Goal: Complete application form

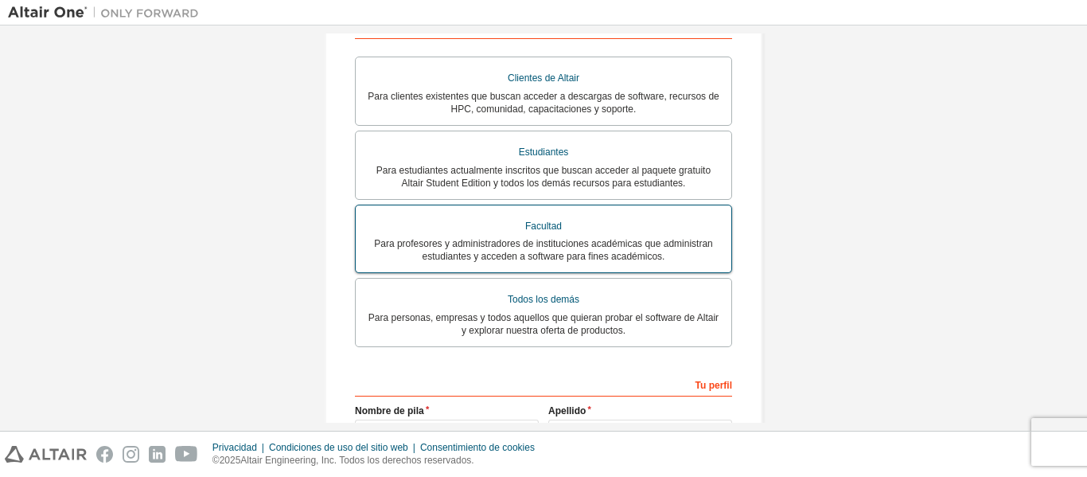
scroll to position [318, 0]
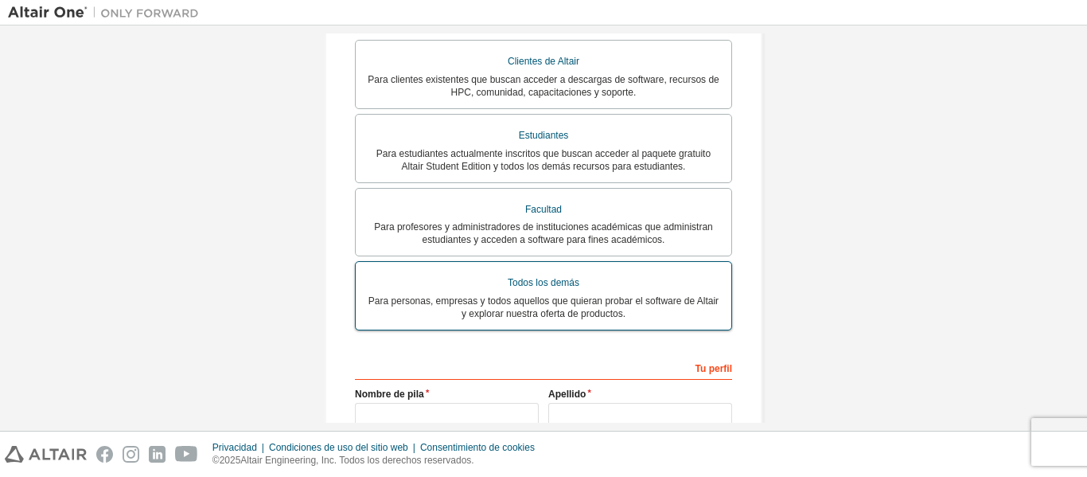
click at [602, 272] on div "Todos los demás" at bounding box center [543, 282] width 357 height 23
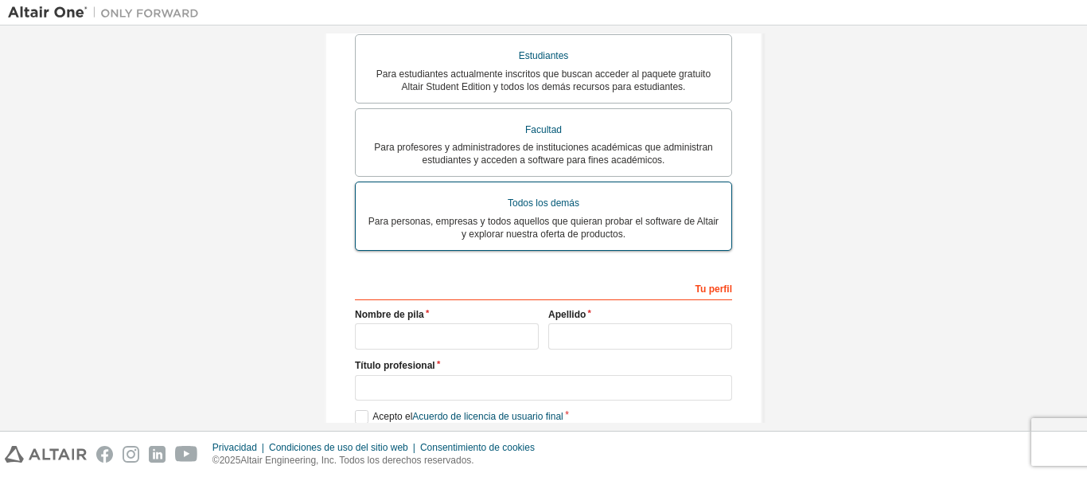
scroll to position [477, 0]
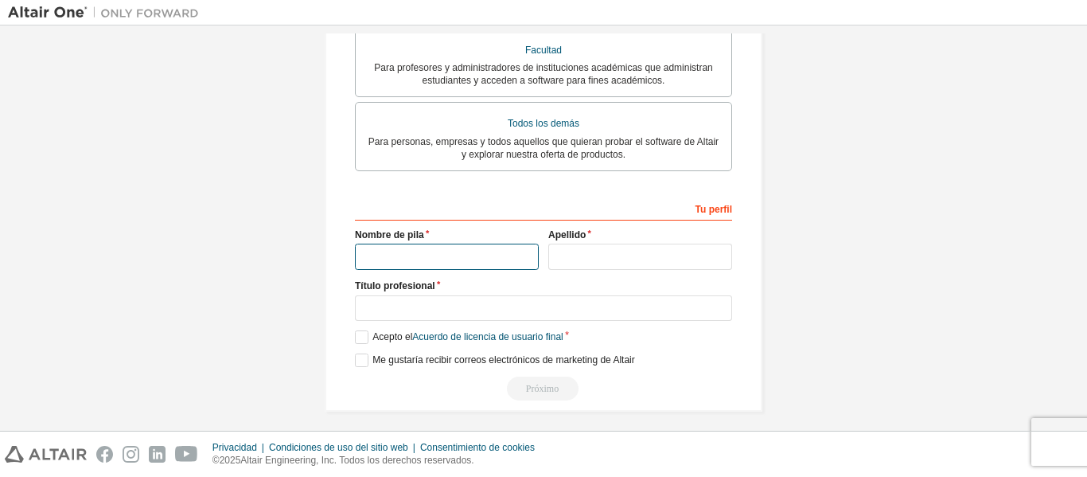
click at [437, 260] on input "text" at bounding box center [447, 257] width 184 height 26
click at [413, 246] on input "text" at bounding box center [447, 257] width 184 height 26
type input "*"
type input "********"
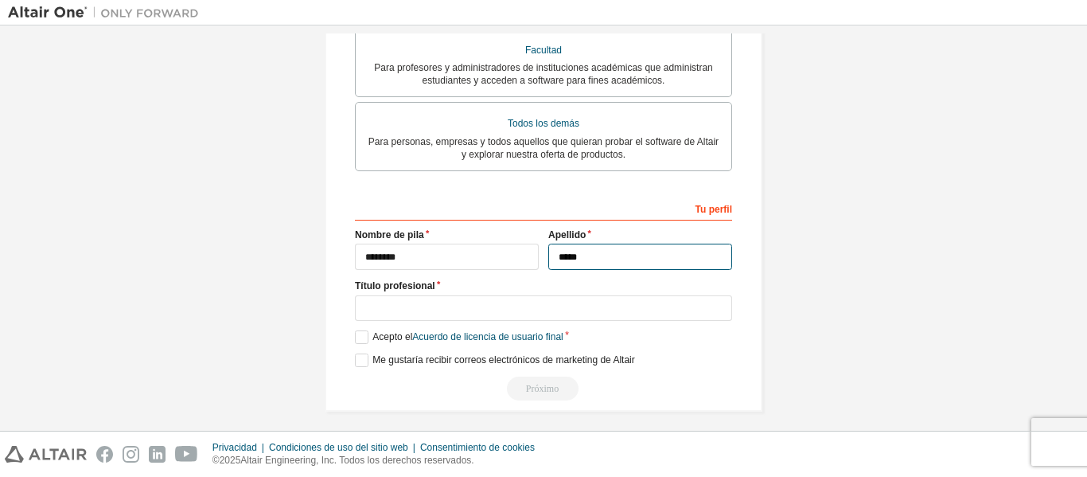
type input "*****"
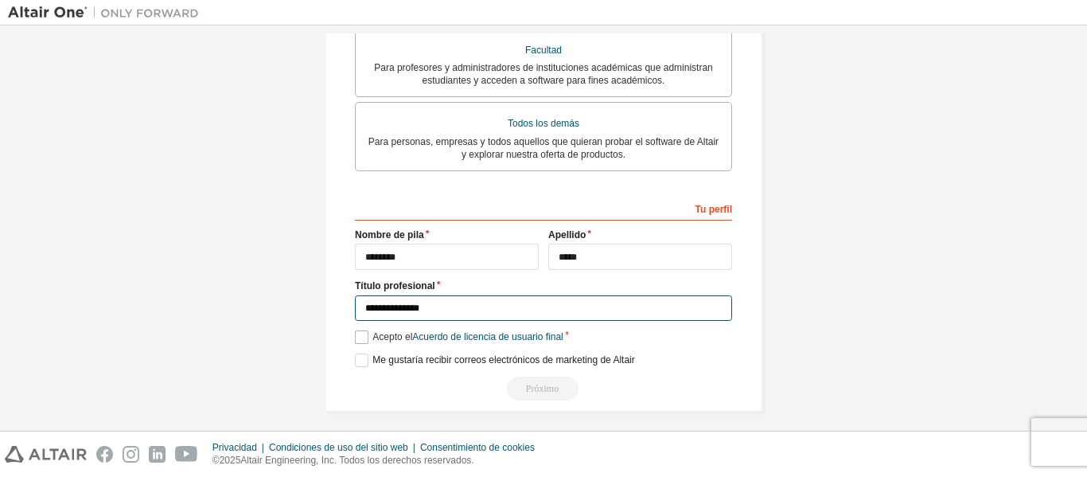
type input "**********"
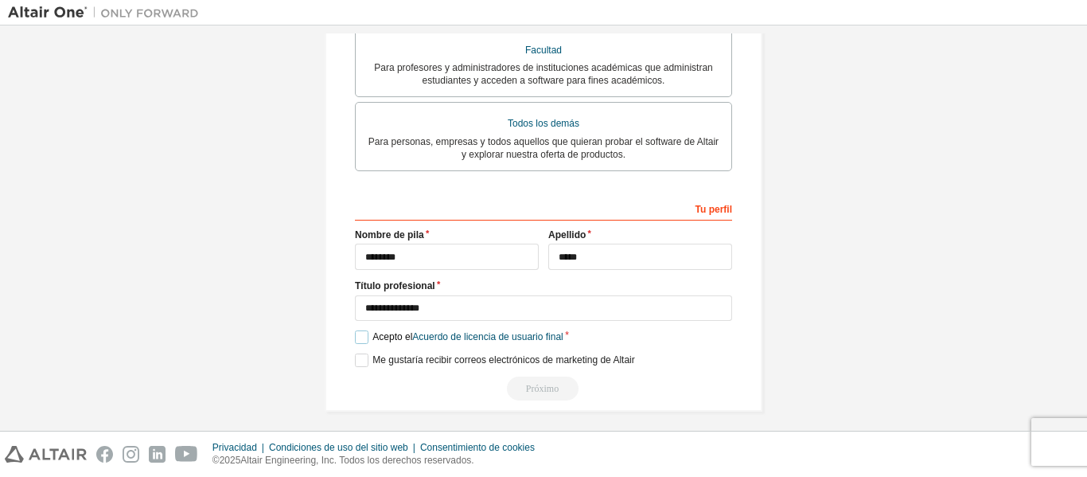
click at [365, 331] on label "Acepto el Acuerdo de licencia de usuario final" at bounding box center [459, 337] width 209 height 14
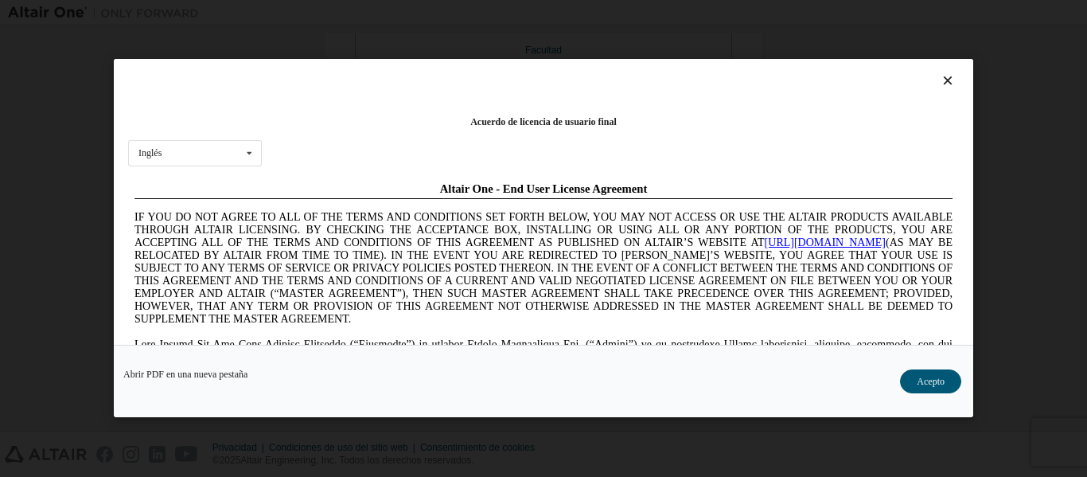
scroll to position [0, 0]
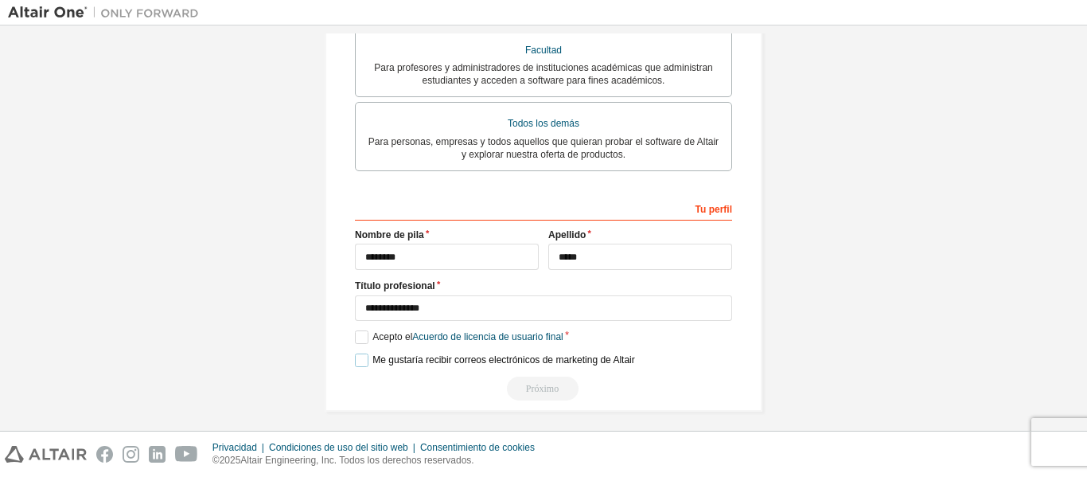
click at [362, 353] on label "Me gustaría recibir correos electrónicos de marketing de Altair" at bounding box center [495, 360] width 280 height 14
click at [559, 380] on div "Próximo" at bounding box center [543, 388] width 377 height 24
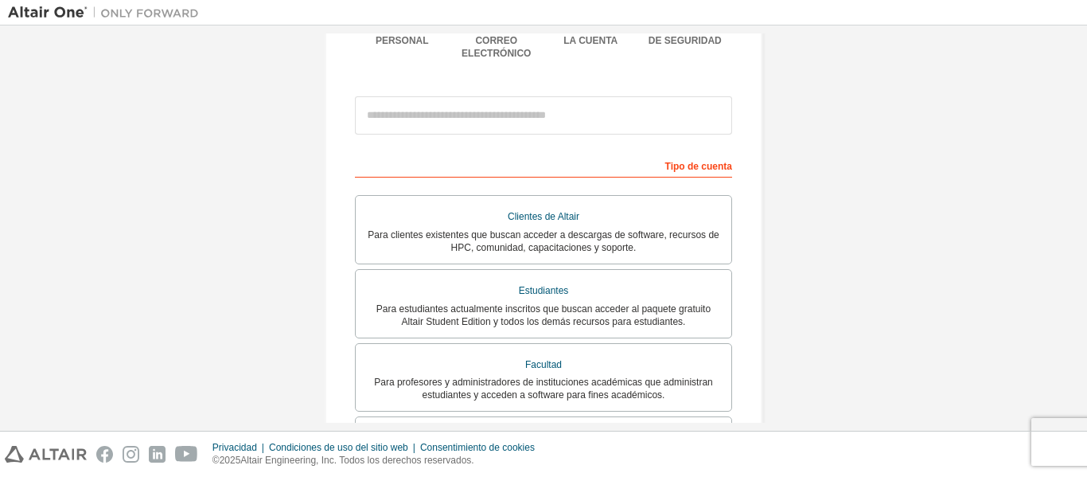
scroll to position [4, 0]
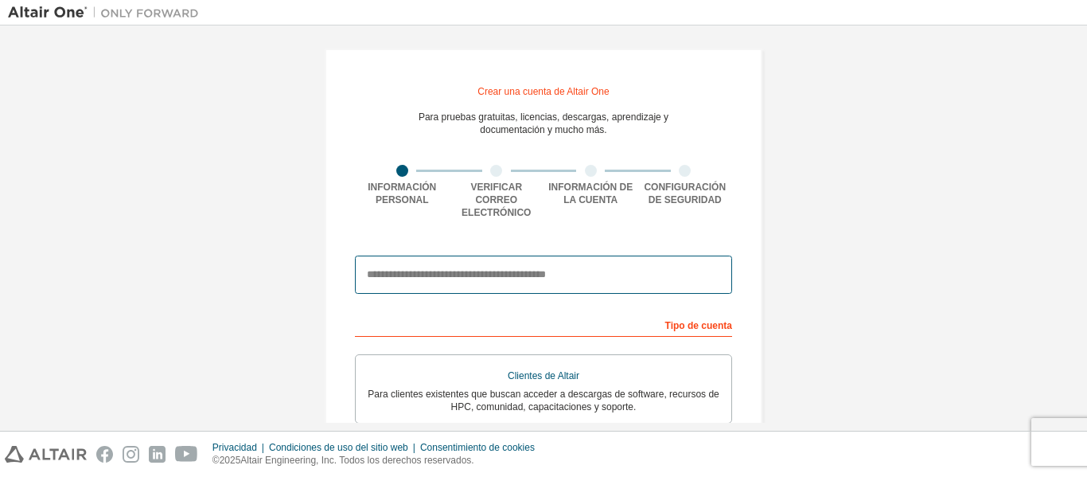
click at [551, 255] on input "email" at bounding box center [543, 274] width 377 height 38
click at [559, 267] on input "email" at bounding box center [543, 274] width 377 height 38
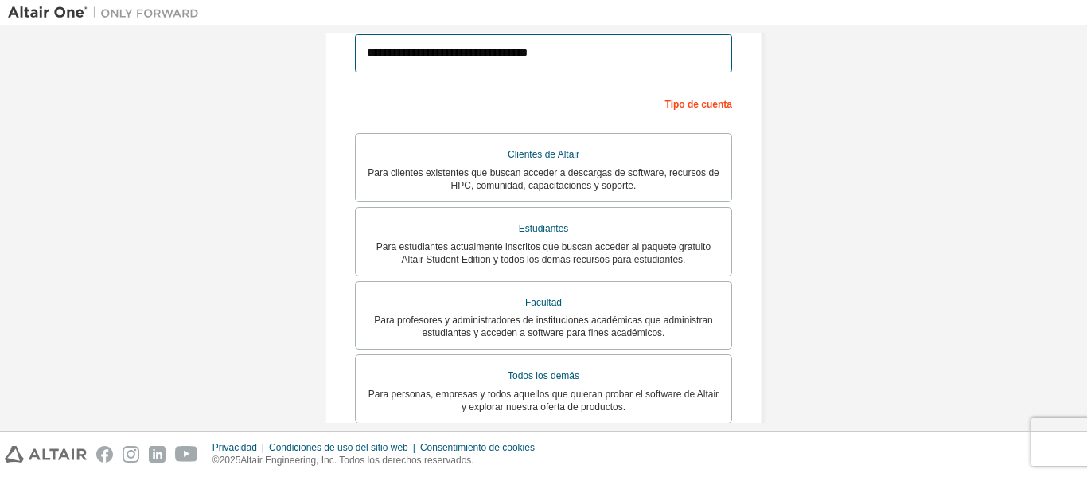
scroll to position [243, 0]
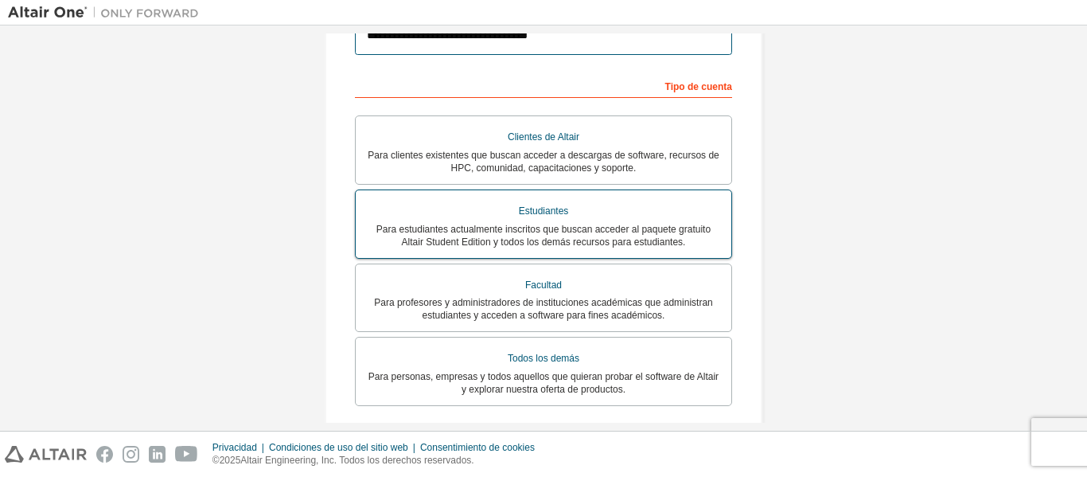
type input "**********"
click at [652, 200] on div "Estudiantes" at bounding box center [543, 211] width 357 height 23
click at [637, 200] on div "Estudiantes" at bounding box center [543, 211] width 357 height 23
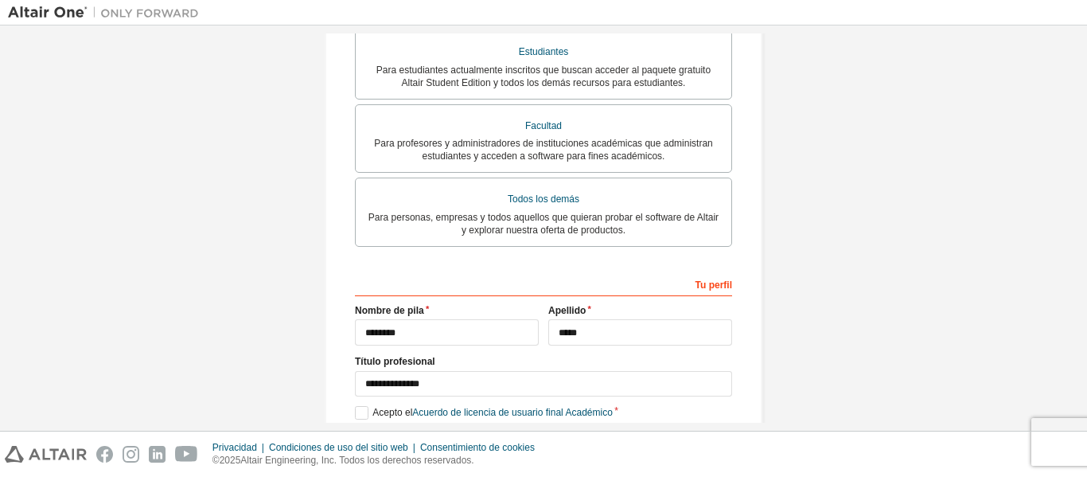
scroll to position [481, 0]
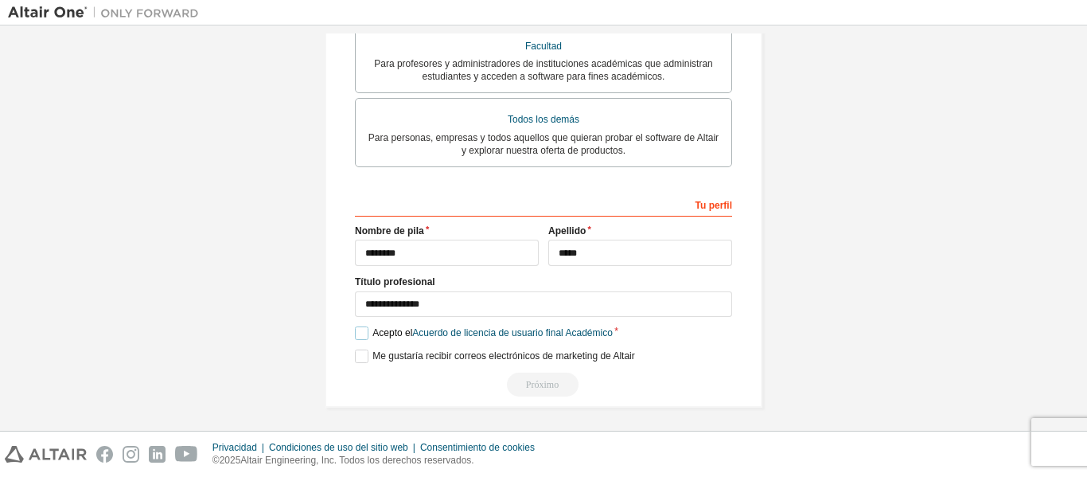
click at [355, 326] on label "Acepto el Acuerdo de licencia de usuario final Académico" at bounding box center [484, 333] width 258 height 14
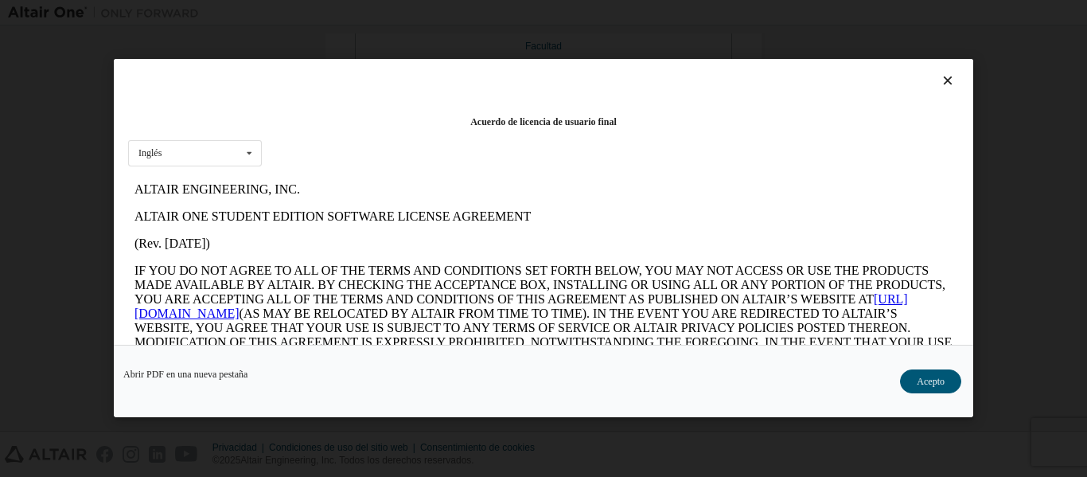
scroll to position [0, 0]
click at [953, 389] on button "Acepto" at bounding box center [930, 382] width 61 height 24
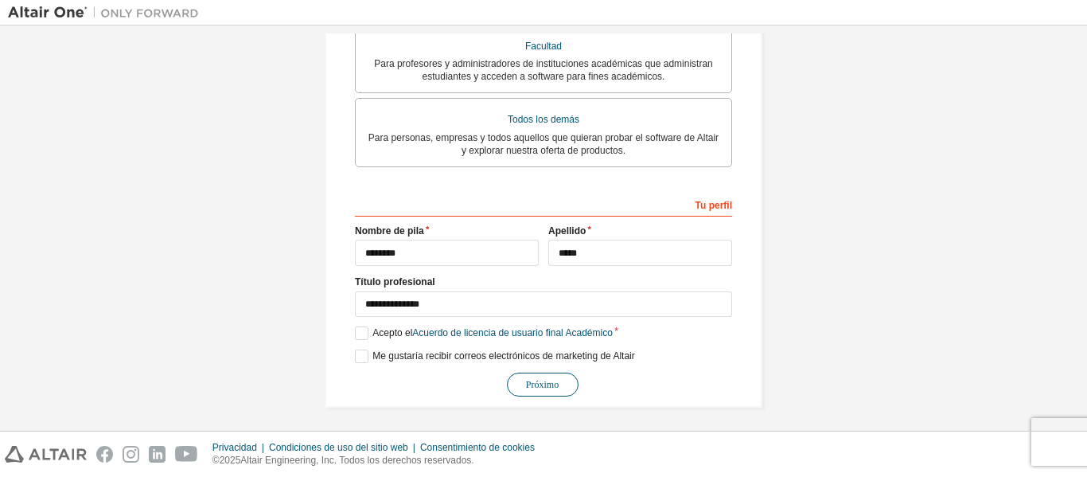
click at [558, 380] on button "Próximo" at bounding box center [543, 384] width 72 height 24
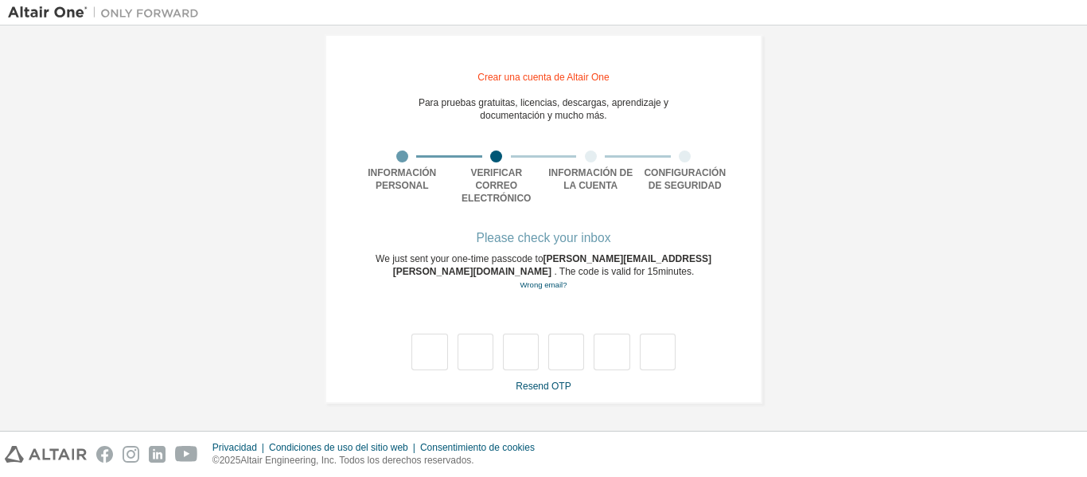
scroll to position [7, 0]
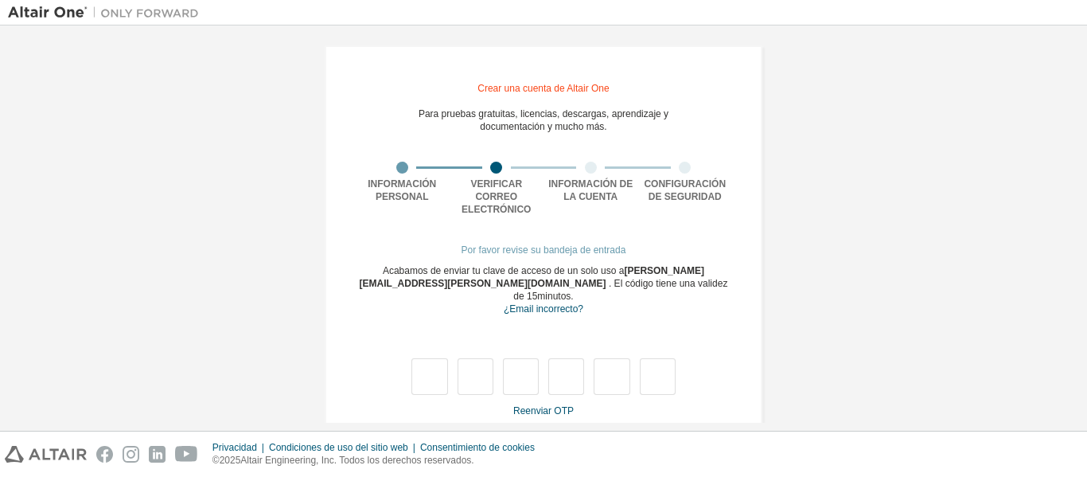
type input "*"
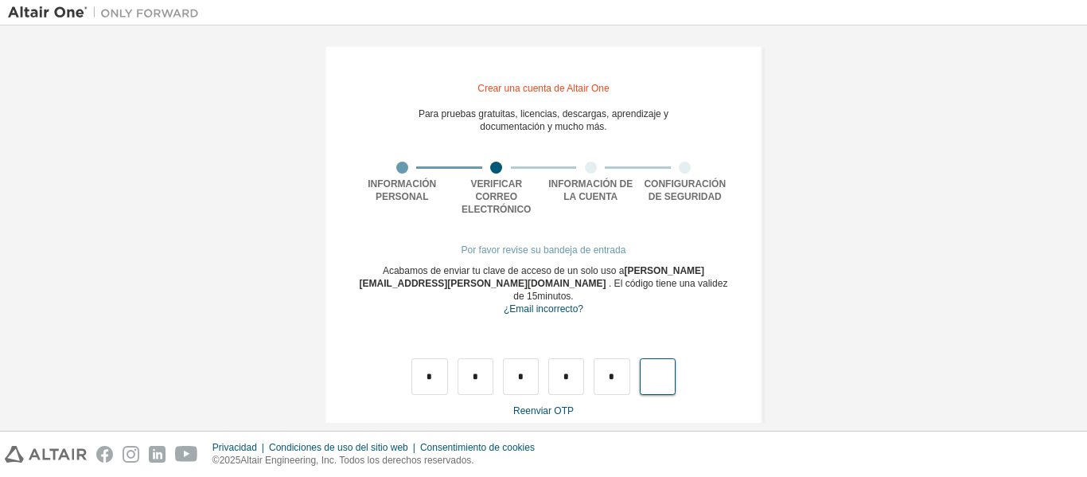
type input "*"
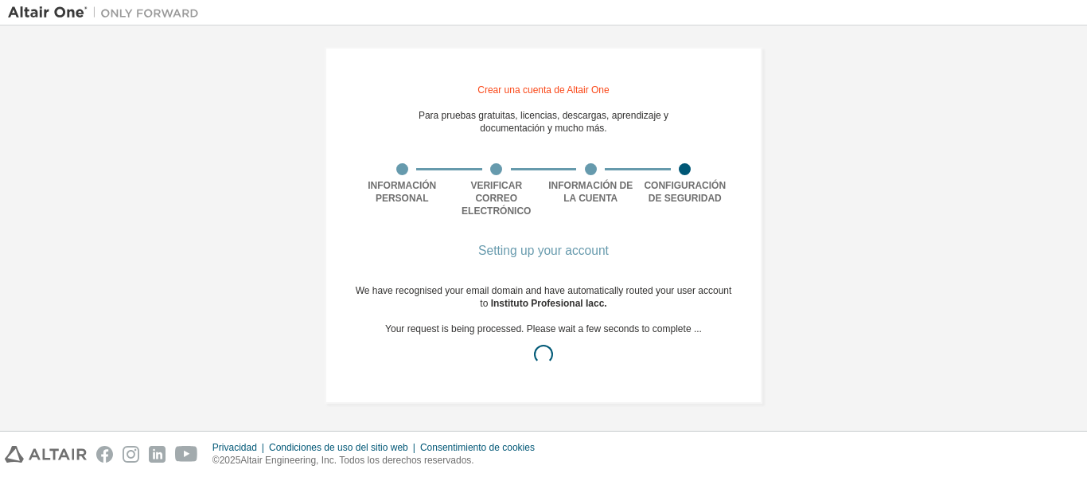
scroll to position [0, 0]
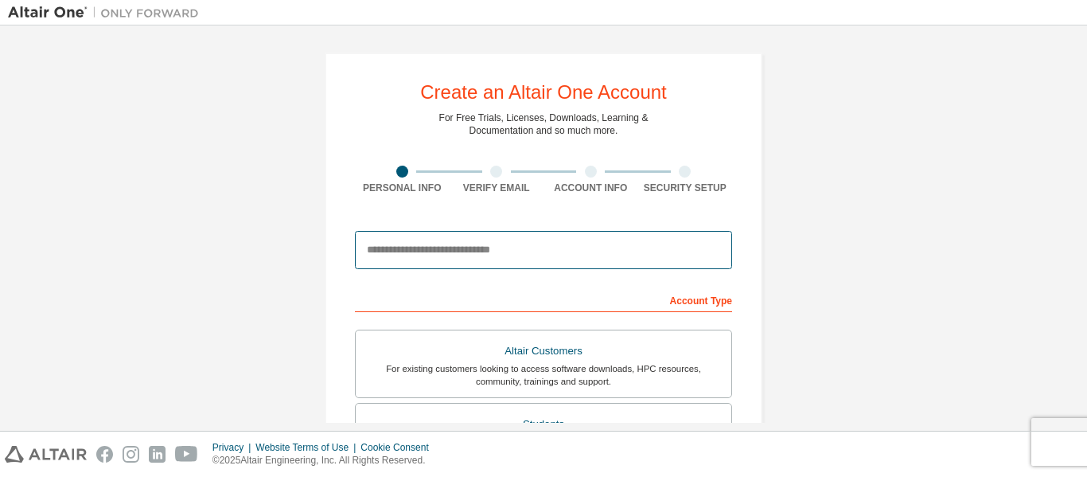
click at [488, 239] on input "email" at bounding box center [543, 250] width 377 height 38
type input "**********"
